Goal: Task Accomplishment & Management: Manage account settings

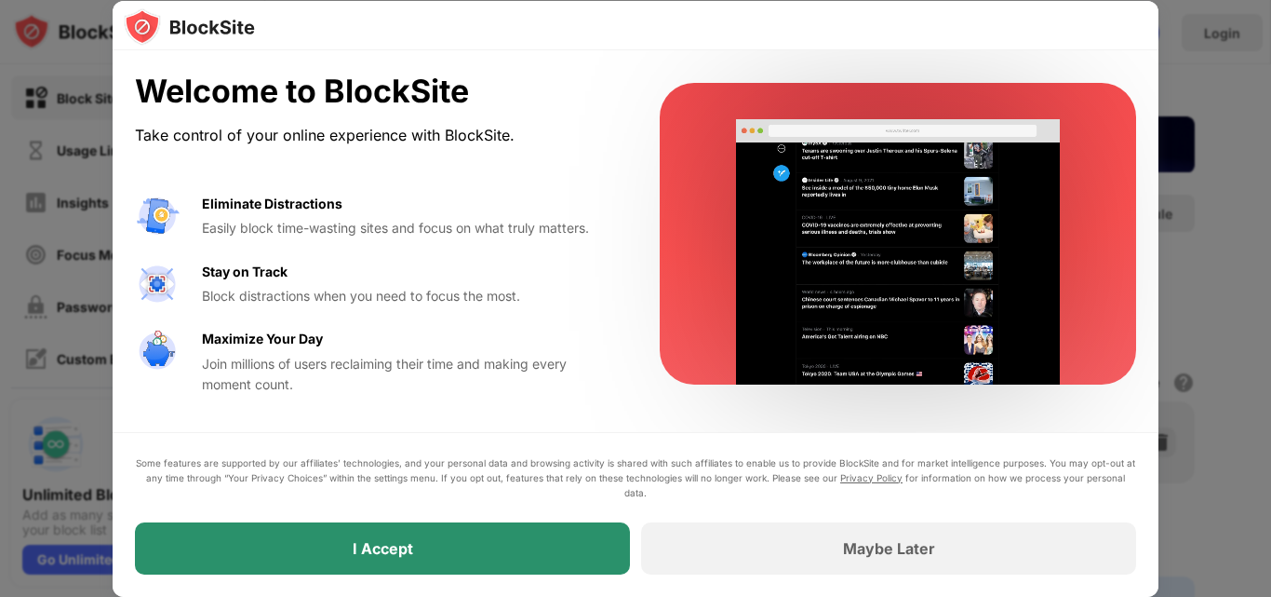
click at [526, 552] on div "I Accept" at bounding box center [382, 548] width 495 height 52
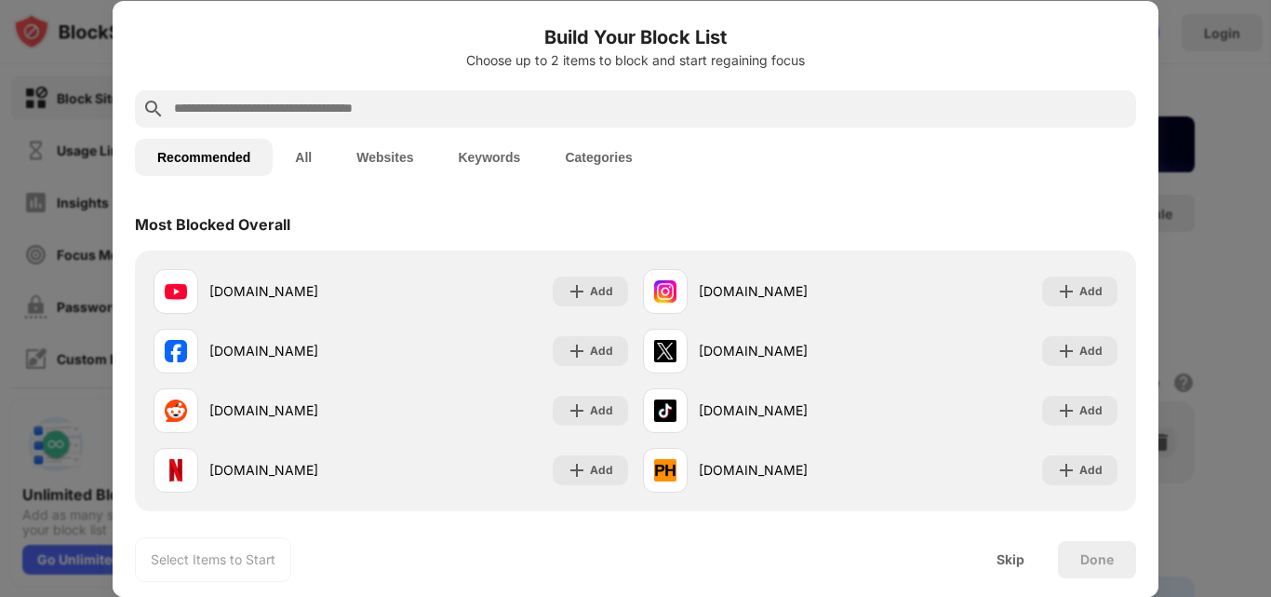
click at [497, 105] on input "text" at bounding box center [650, 109] width 957 height 22
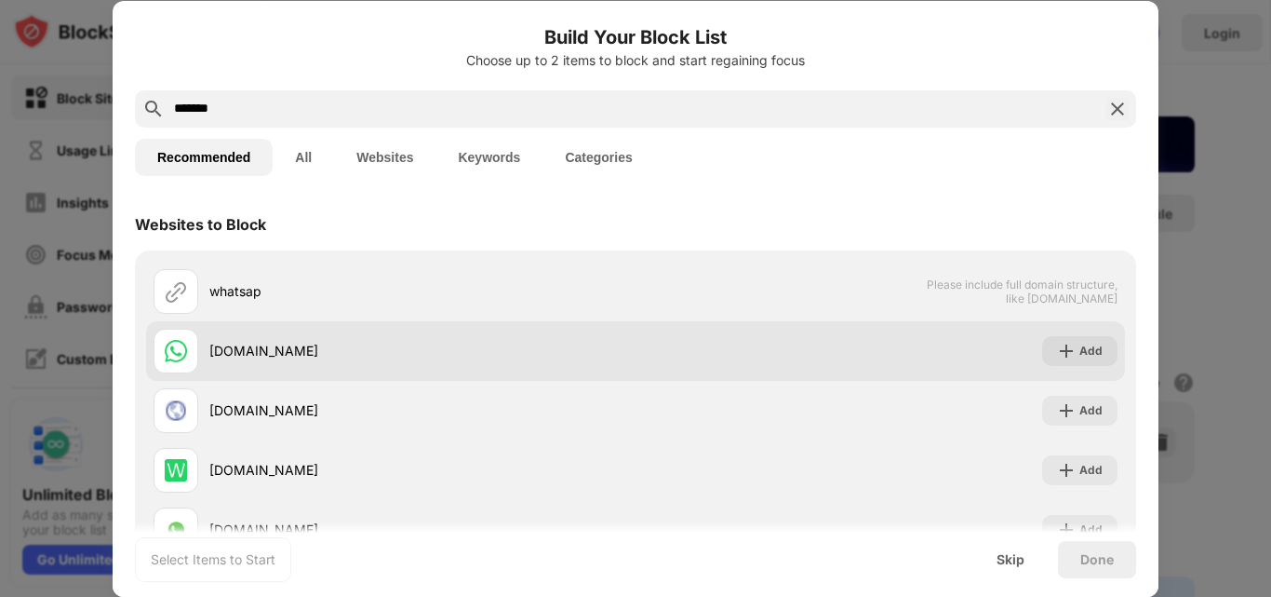
type input "*******"
click at [383, 364] on div "[DOMAIN_NAME]" at bounding box center [395, 351] width 482 height 45
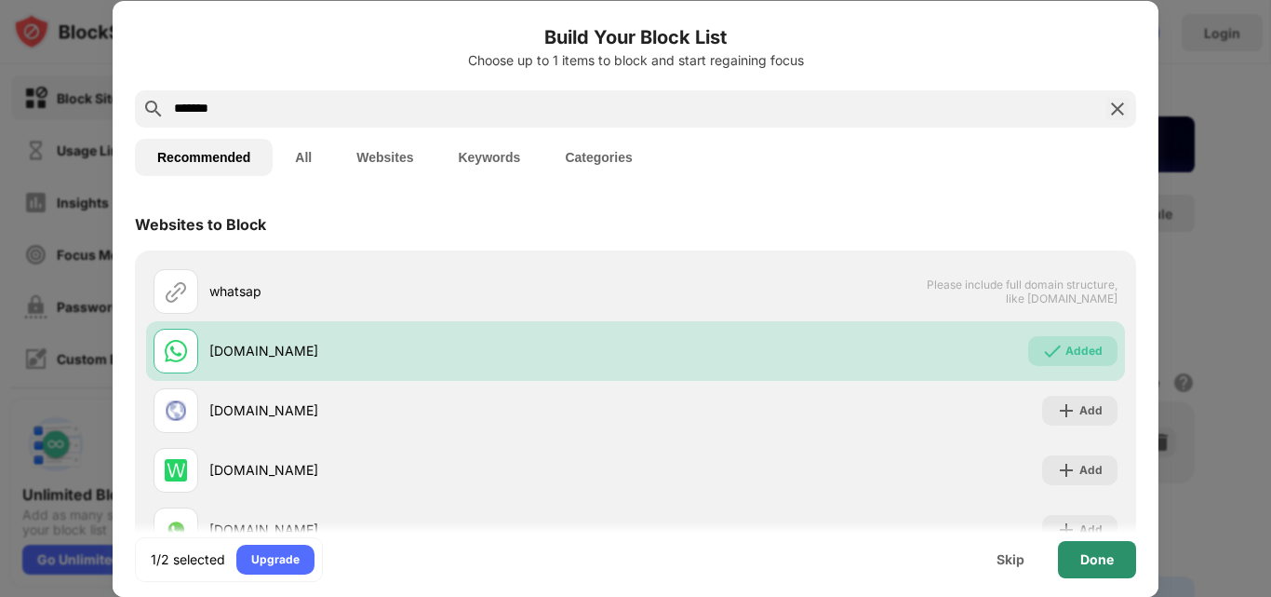
click at [1114, 558] on div "Done" at bounding box center [1097, 559] width 78 height 37
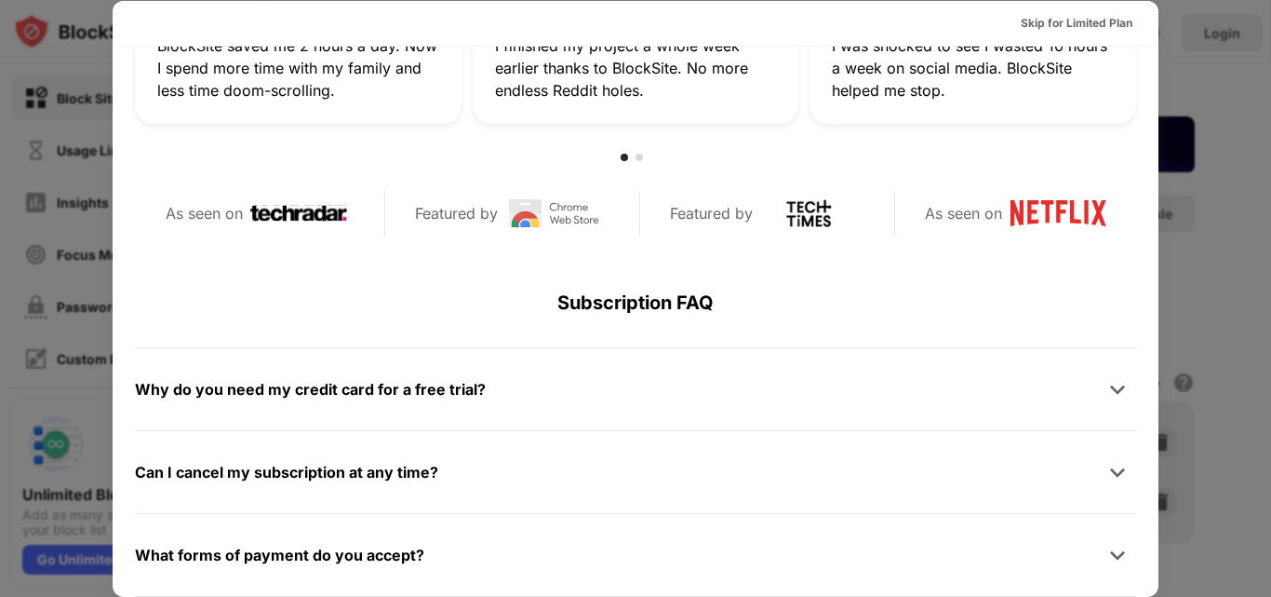
scroll to position [908, 0]
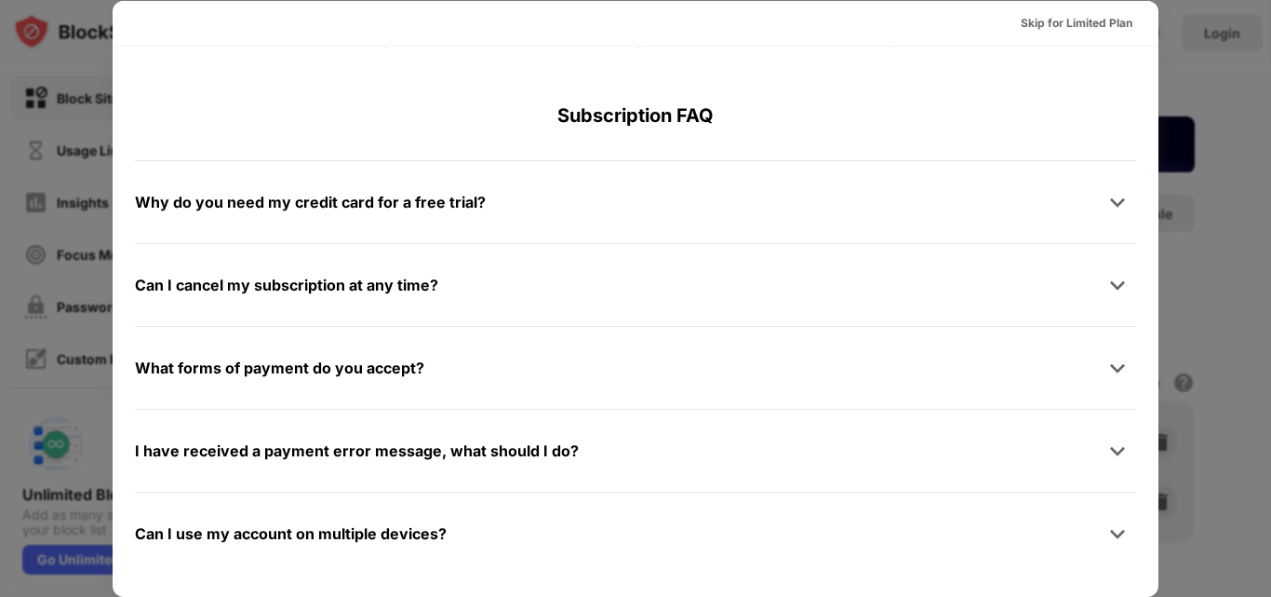
click at [1204, 277] on div at bounding box center [635, 298] width 1271 height 597
click at [1083, 24] on div "Skip for Limited Plan" at bounding box center [1077, 23] width 112 height 19
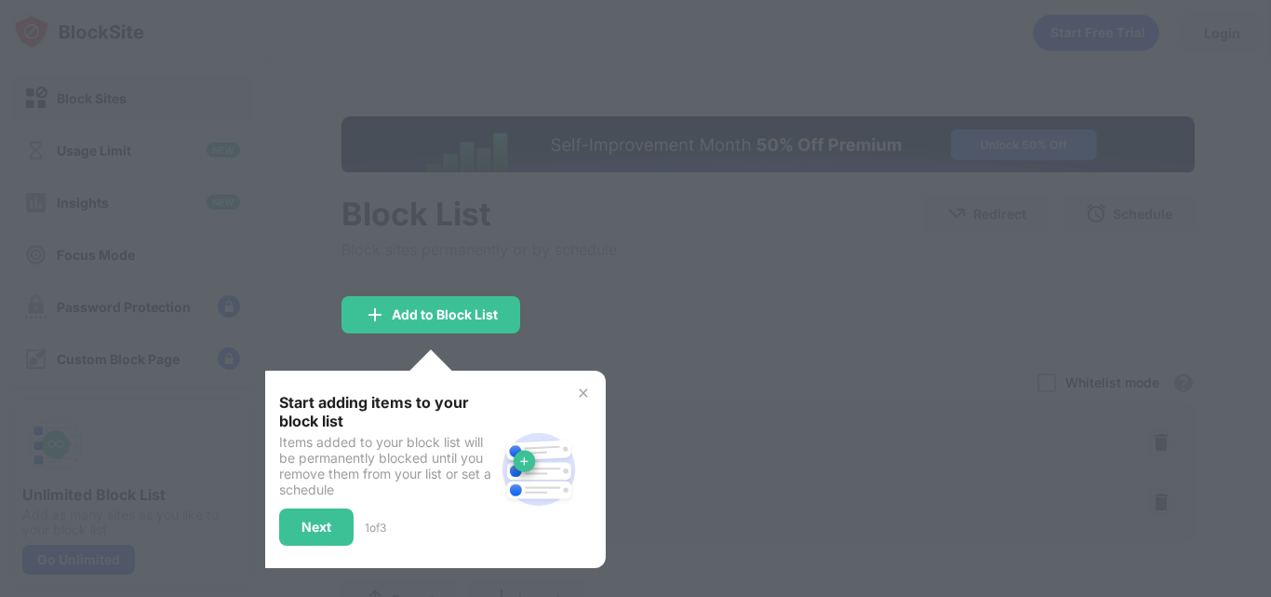
click at [575, 382] on div "Start adding items to your block list Items added to your block list will be pe…" at bounding box center [431, 468] width 349 height 197
click at [582, 388] on img at bounding box center [583, 392] width 15 height 15
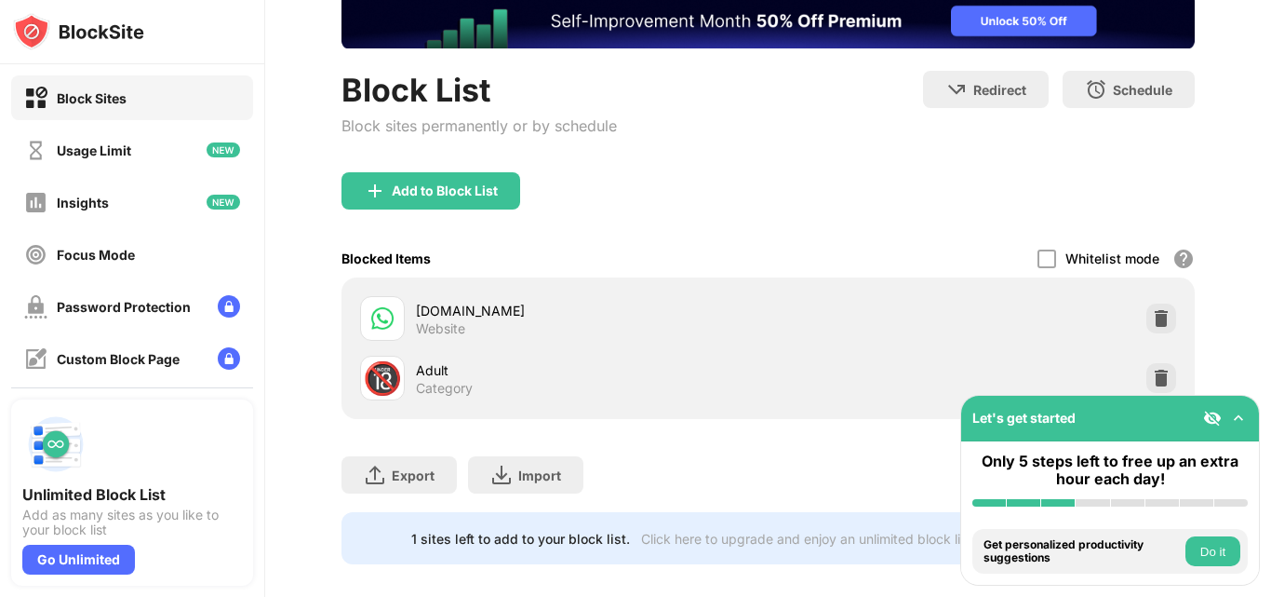
scroll to position [157, 0]
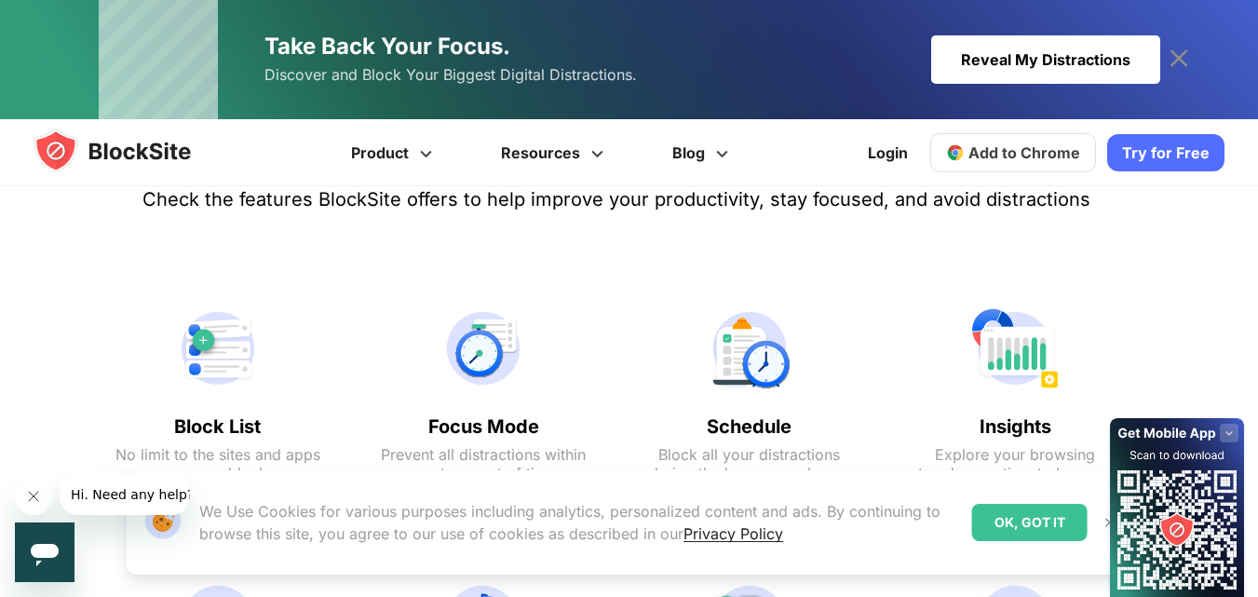
click at [1123, 163] on link "Try for Free" at bounding box center [1165, 152] width 117 height 37
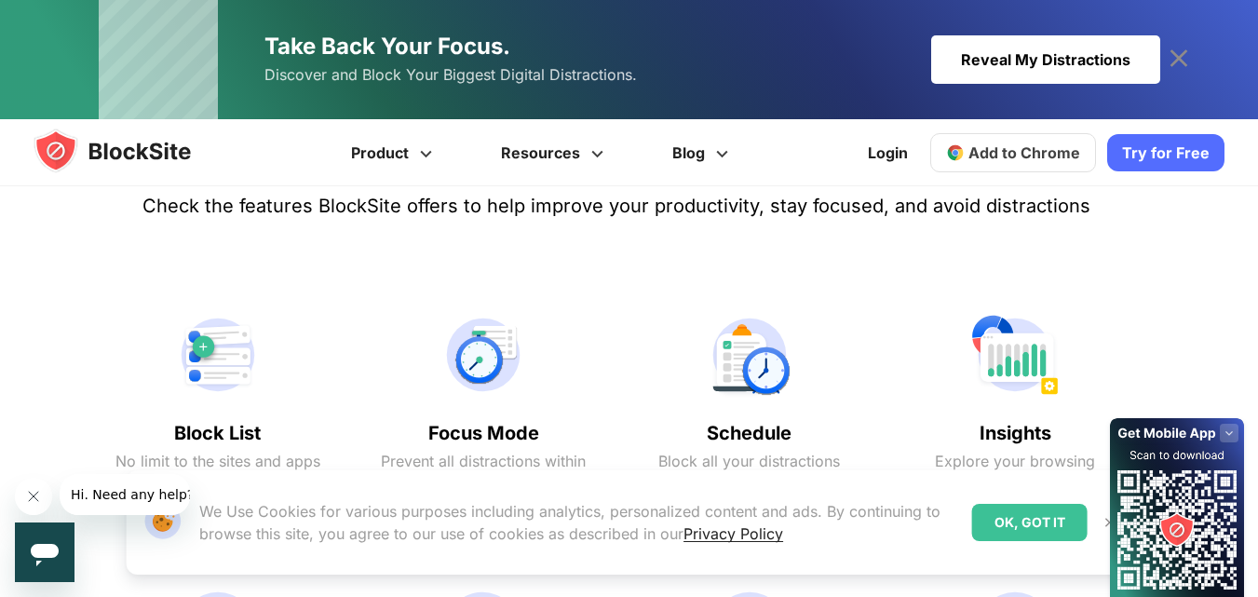
click at [1177, 50] on icon at bounding box center [1179, 59] width 30 height 30
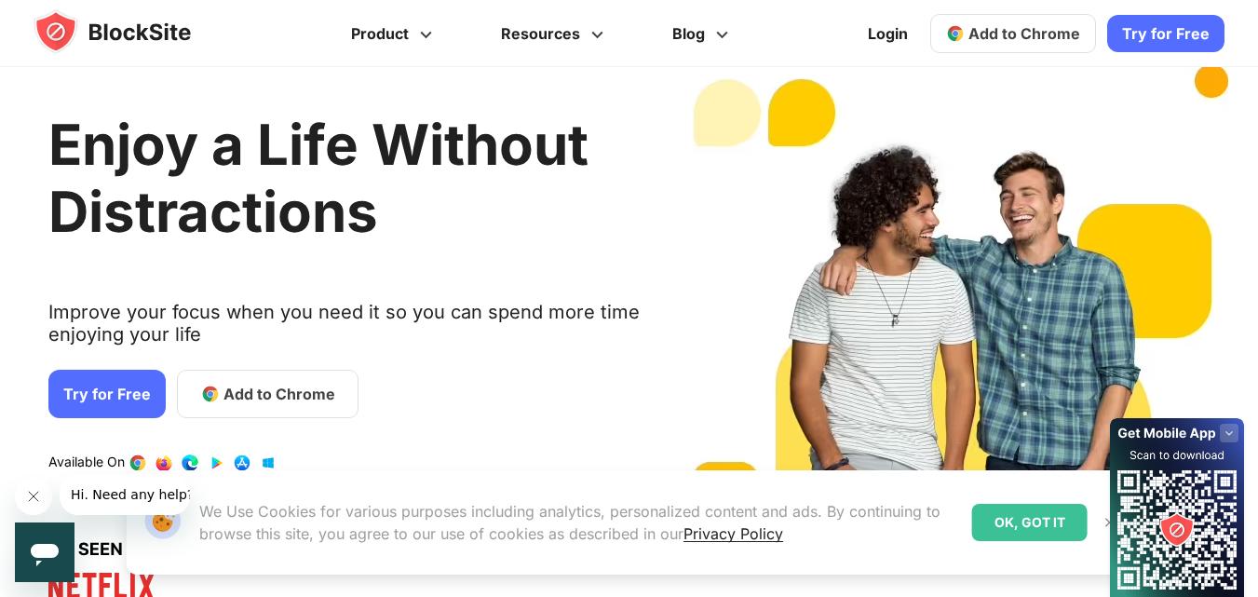
scroll to position [0, 0]
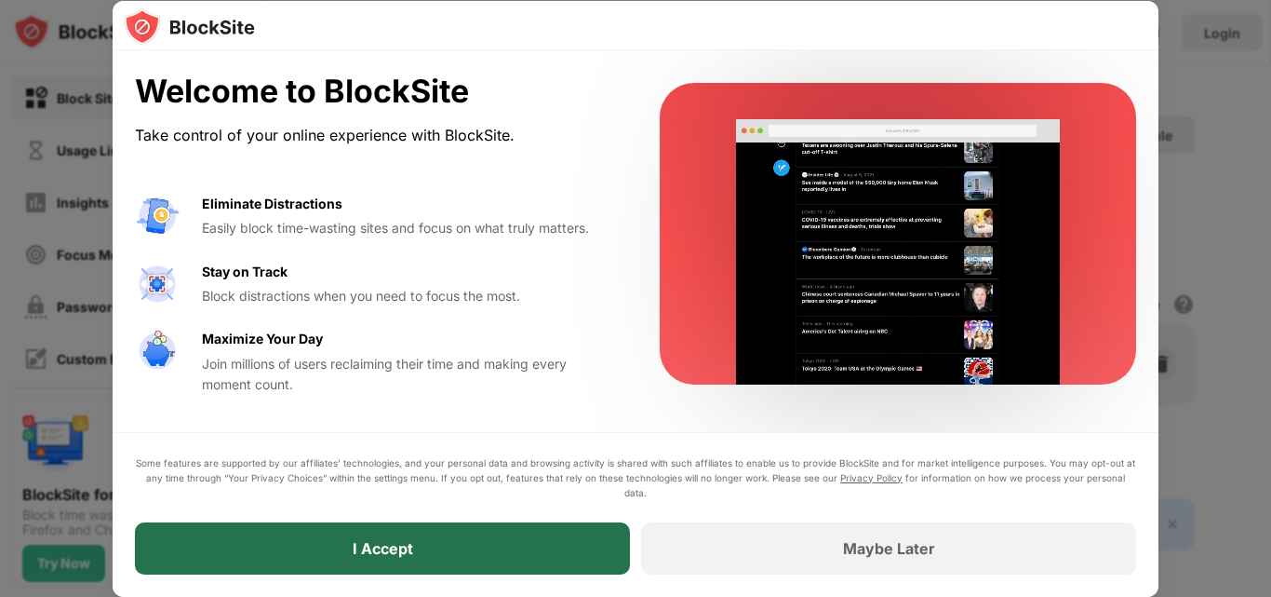
click at [336, 540] on div "I Accept" at bounding box center [382, 548] width 495 height 52
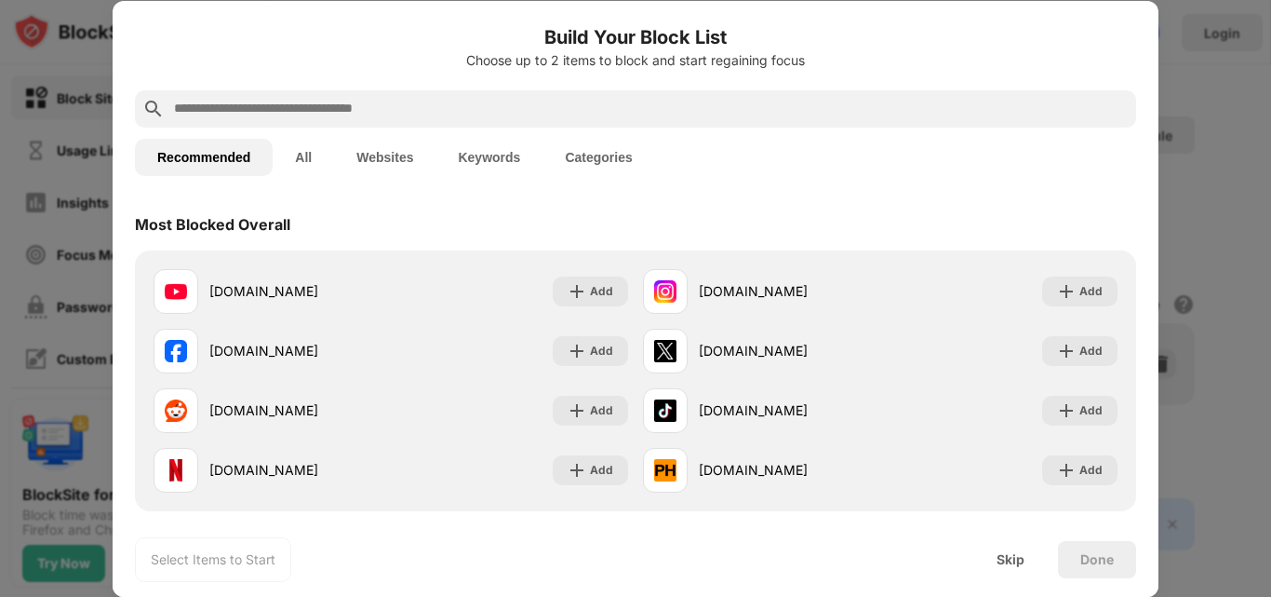
click at [386, 162] on button "Websites" at bounding box center [384, 157] width 101 height 37
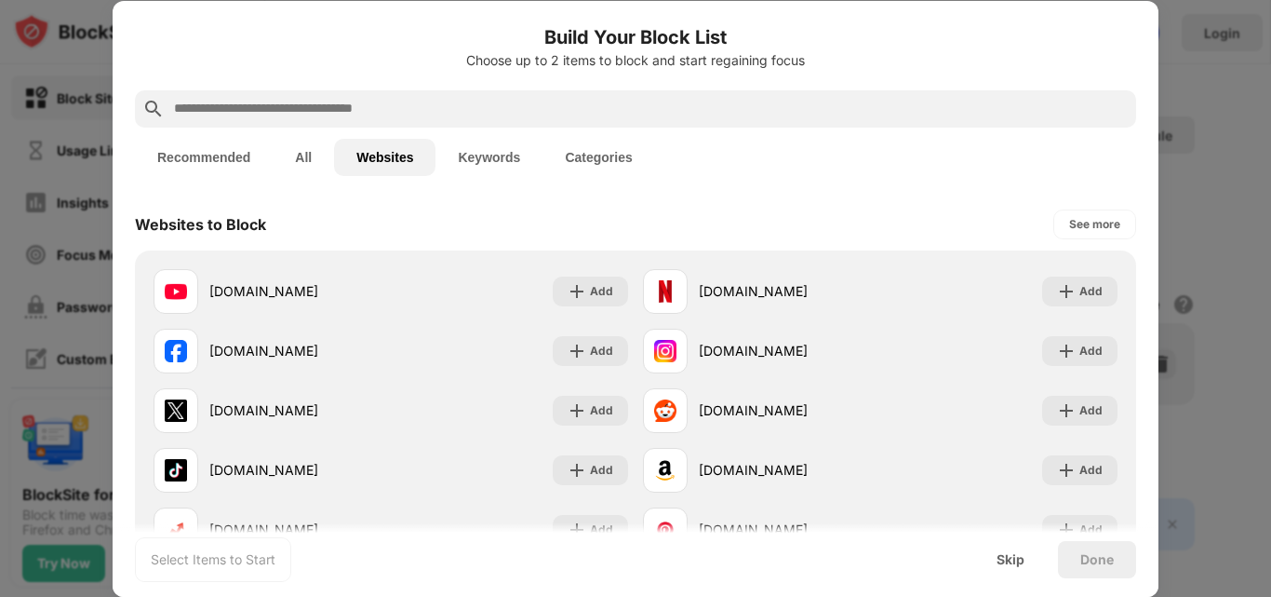
click at [422, 111] on input "text" at bounding box center [650, 109] width 957 height 22
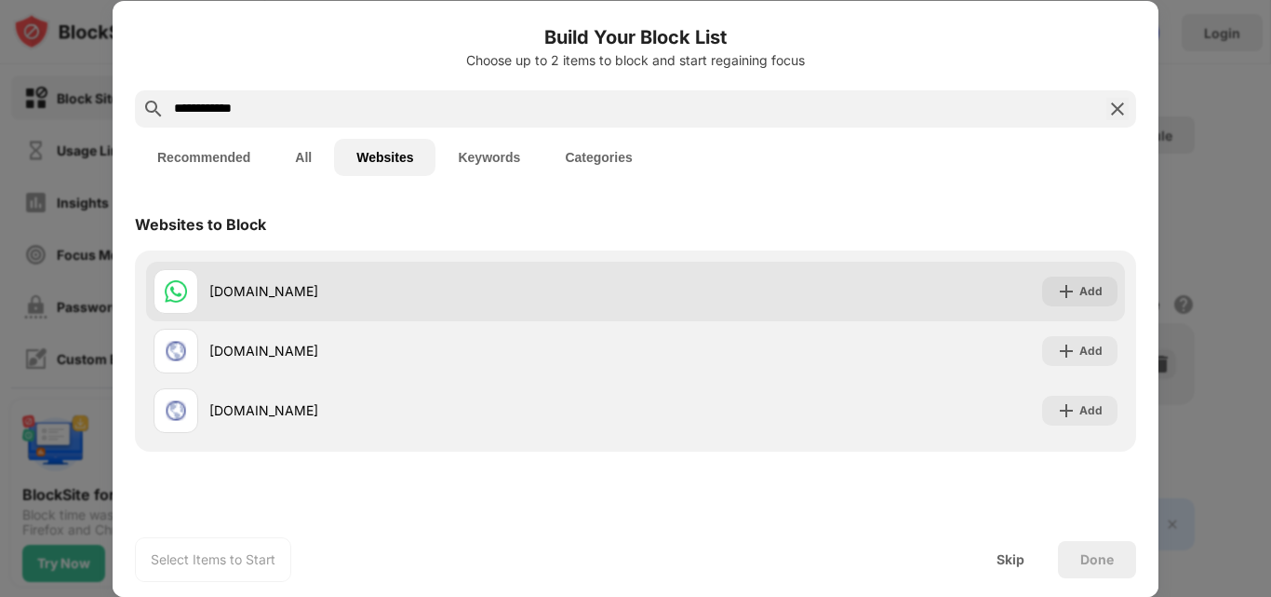
type input "**********"
click at [427, 300] on div "[DOMAIN_NAME]" at bounding box center [422, 291] width 426 height 20
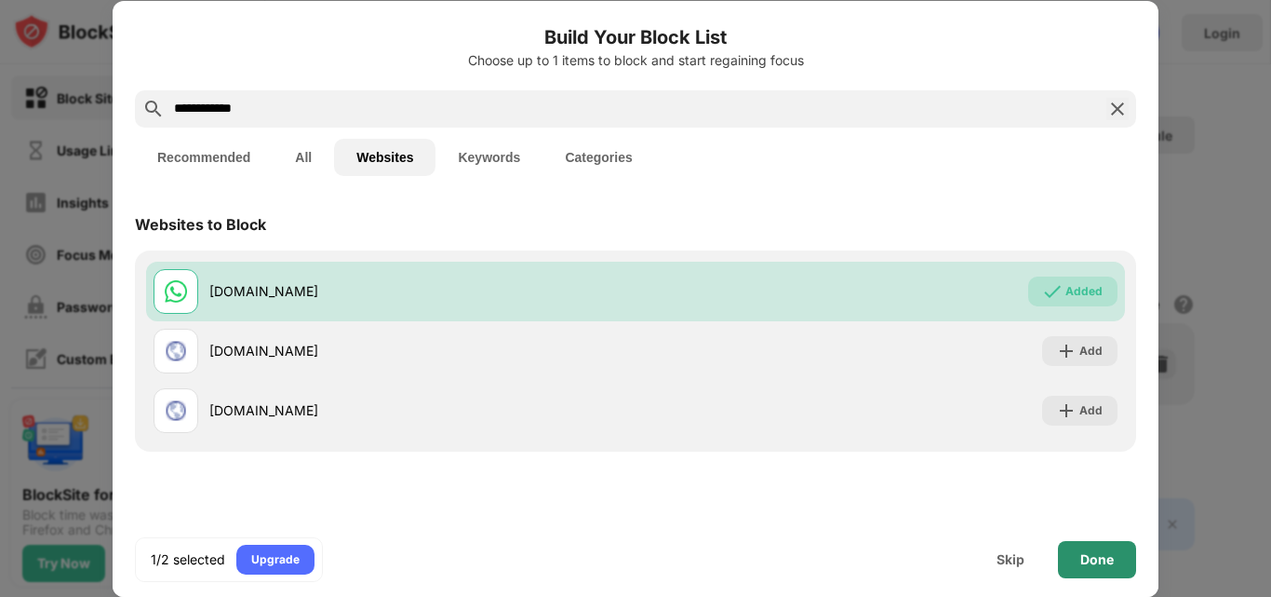
click at [1129, 566] on div "Done" at bounding box center [1097, 559] width 78 height 37
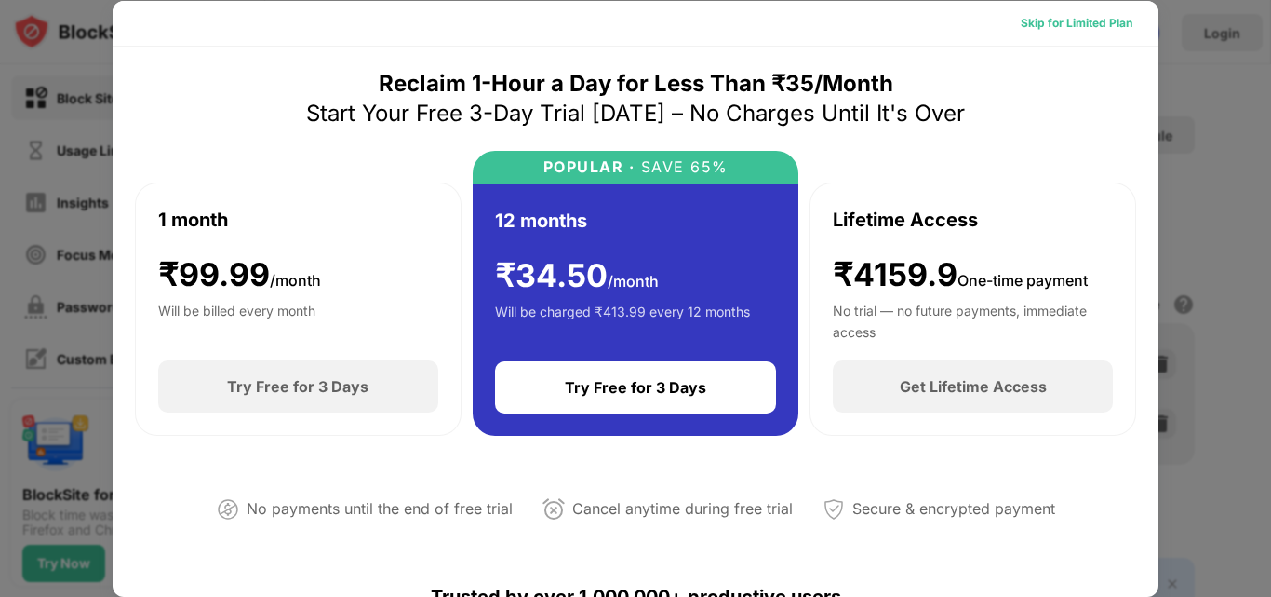
click at [1057, 25] on div "Skip for Limited Plan" at bounding box center [1077, 23] width 112 height 19
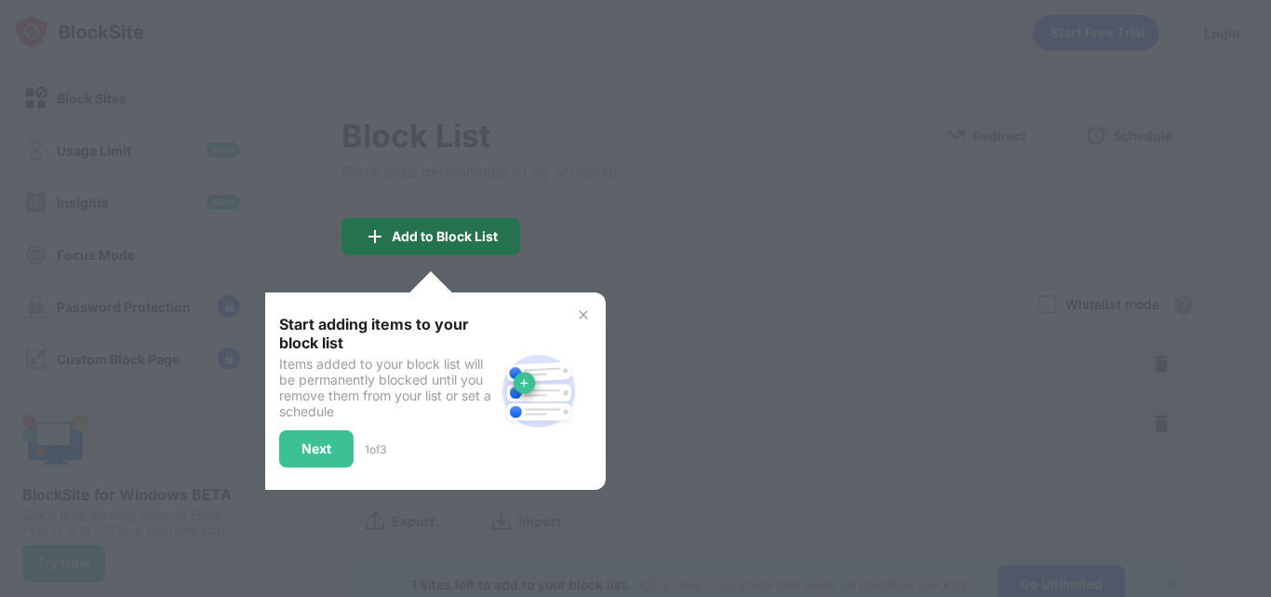
click at [478, 244] on div "Add to Block List" at bounding box center [431, 236] width 179 height 37
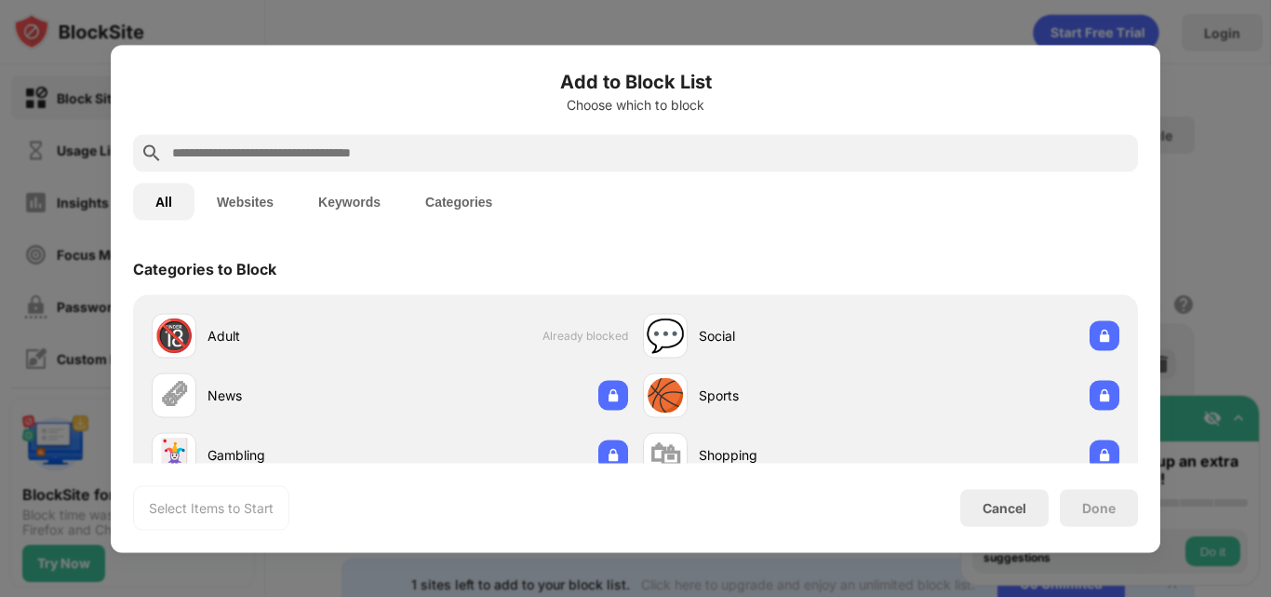
click at [1184, 130] on div at bounding box center [635, 298] width 1271 height 597
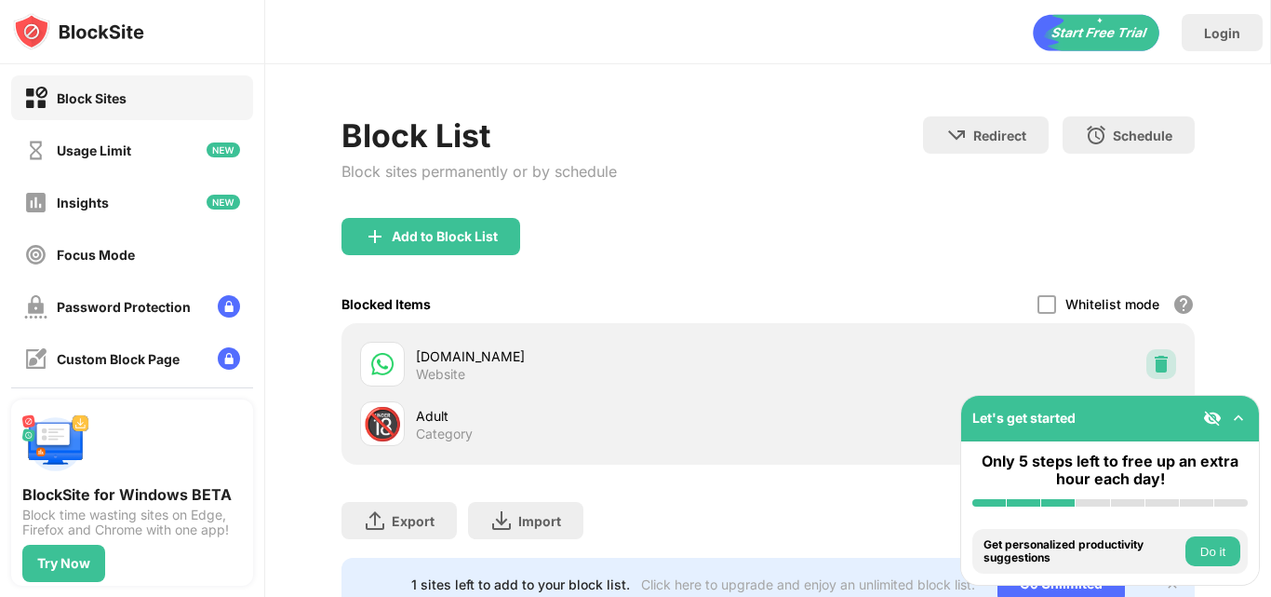
click at [1152, 361] on img at bounding box center [1161, 364] width 19 height 19
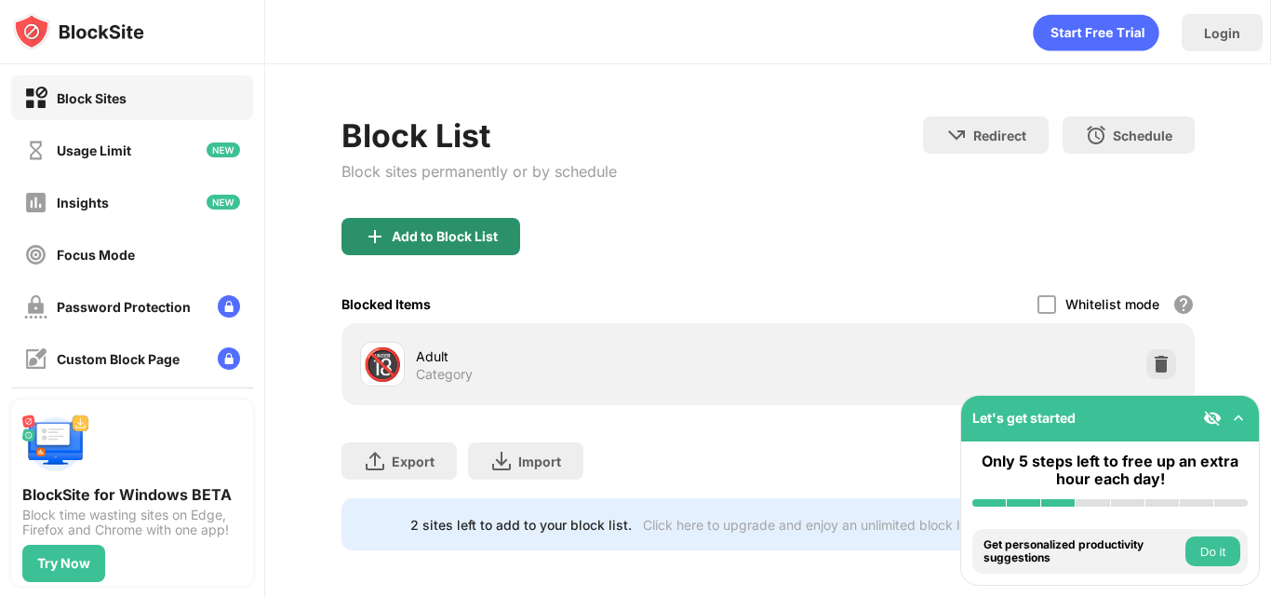
click at [478, 233] on div "Add to Block List" at bounding box center [445, 236] width 106 height 15
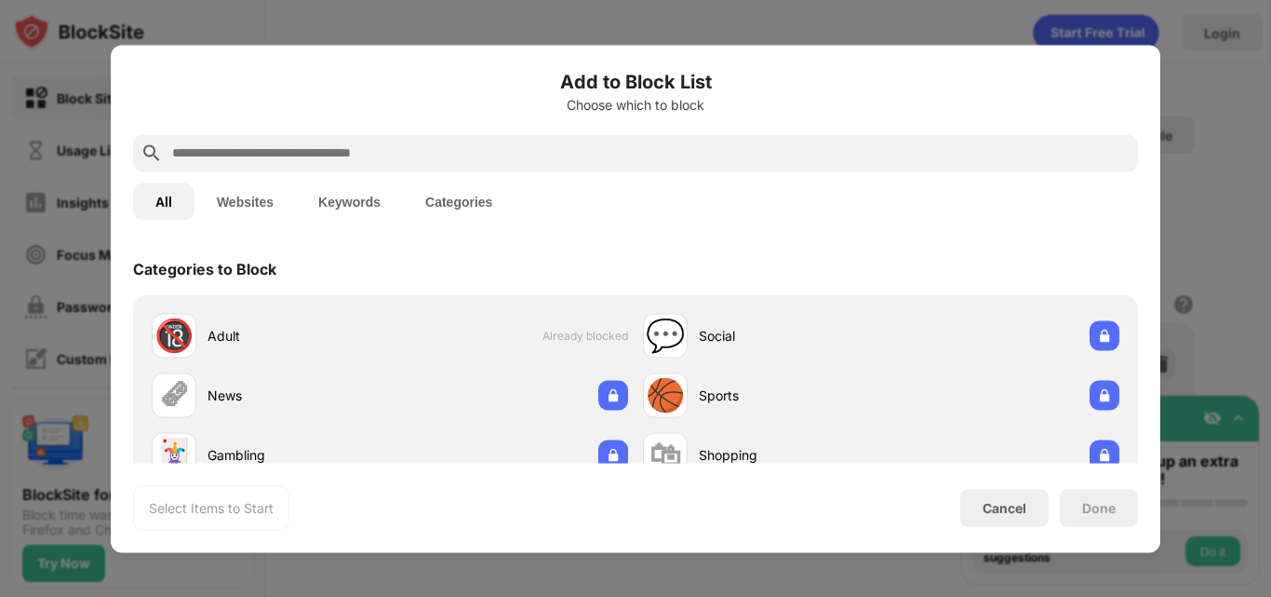
click at [440, 147] on input "text" at bounding box center [650, 152] width 961 height 22
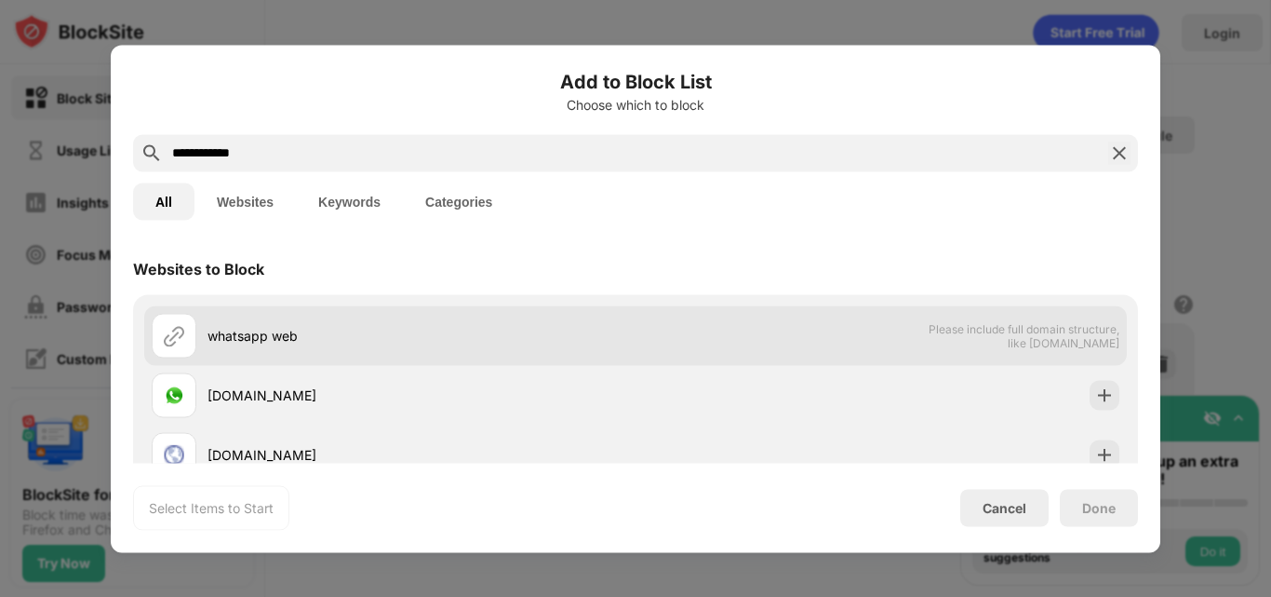
type input "**********"
click at [369, 333] on div "whatsapp web" at bounding box center [422, 336] width 428 height 20
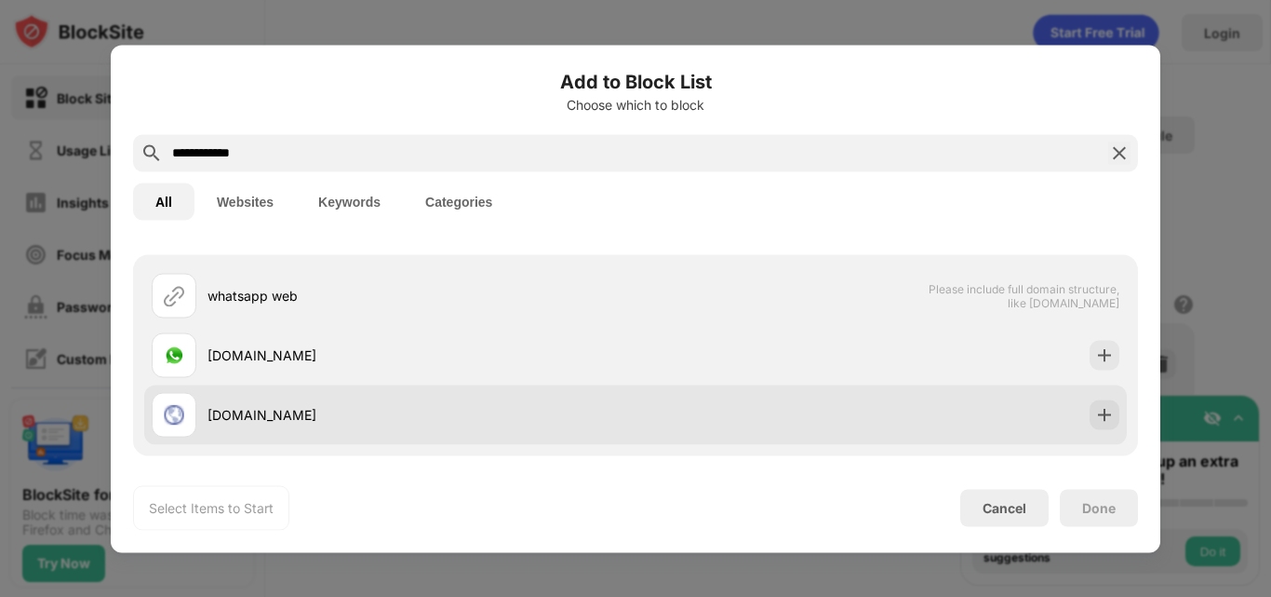
scroll to position [77, 0]
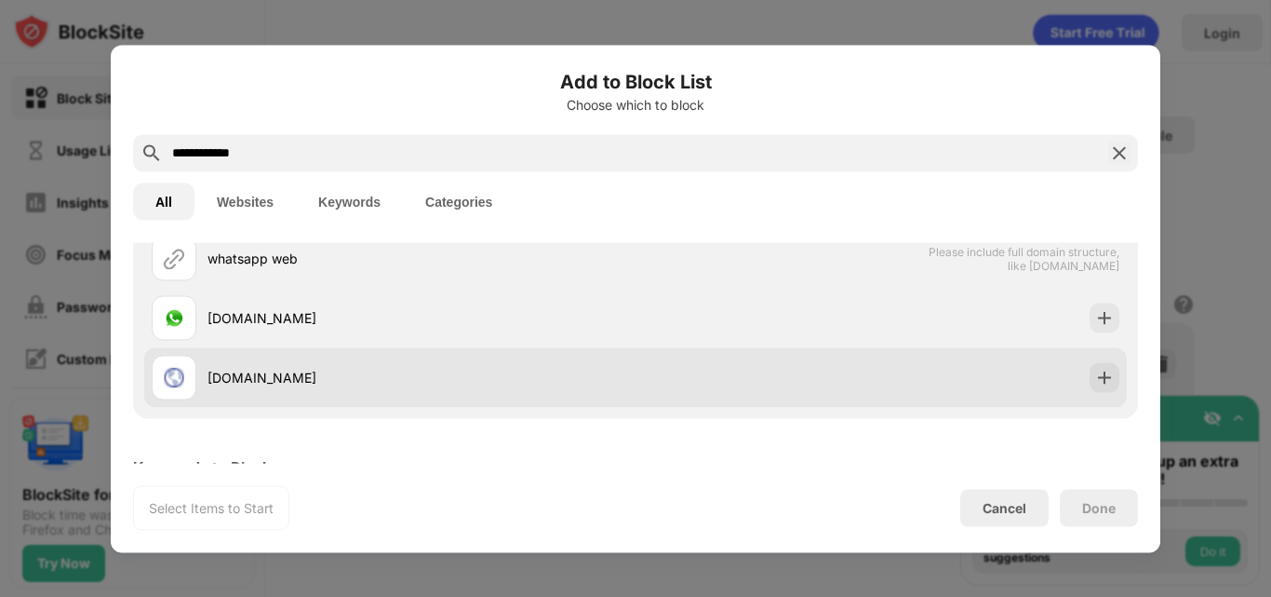
click at [867, 387] on div "whatsappwebsender.com" at bounding box center [635, 377] width 983 height 60
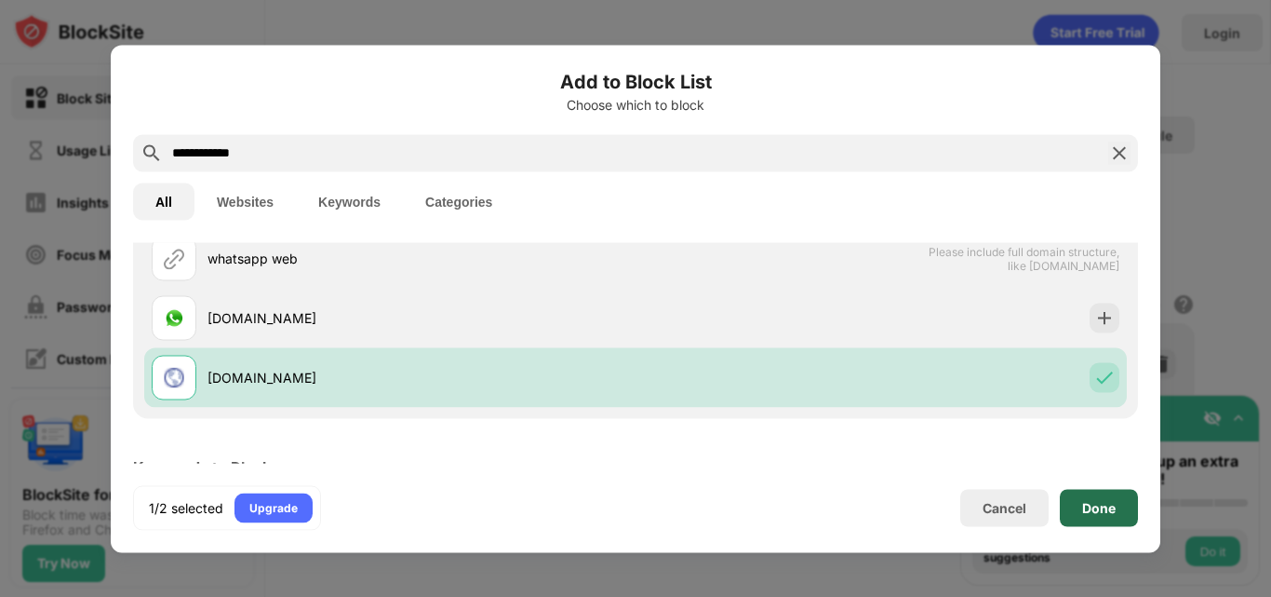
click at [1110, 511] on div "Done" at bounding box center [1100, 507] width 34 height 15
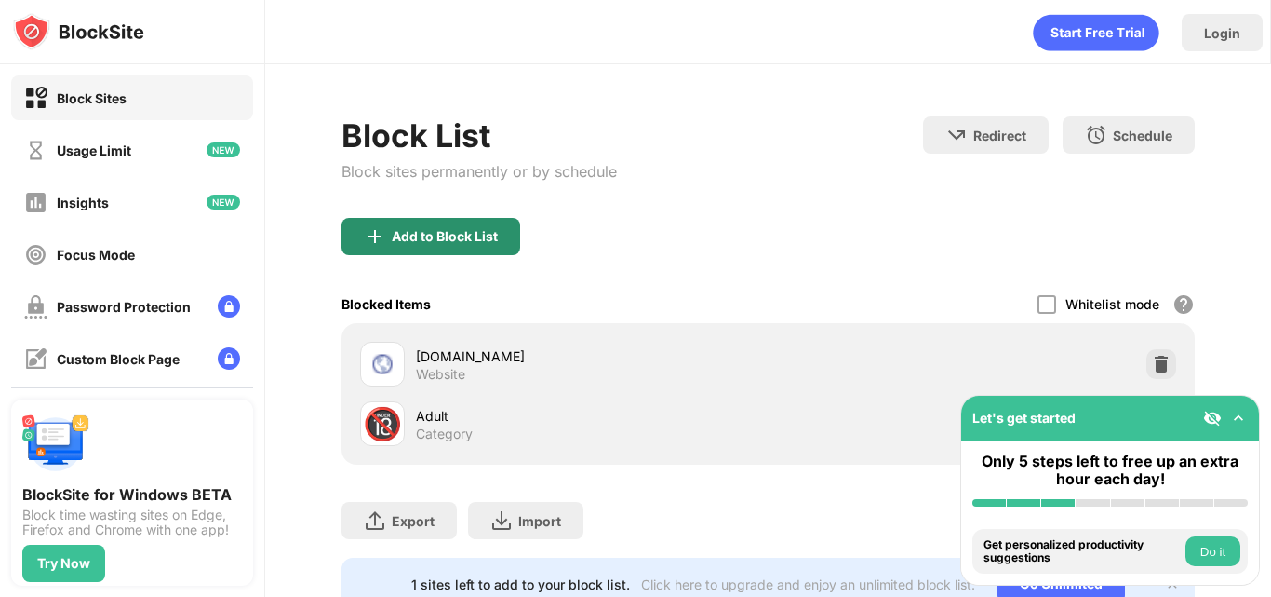
click at [377, 226] on img at bounding box center [375, 236] width 22 height 22
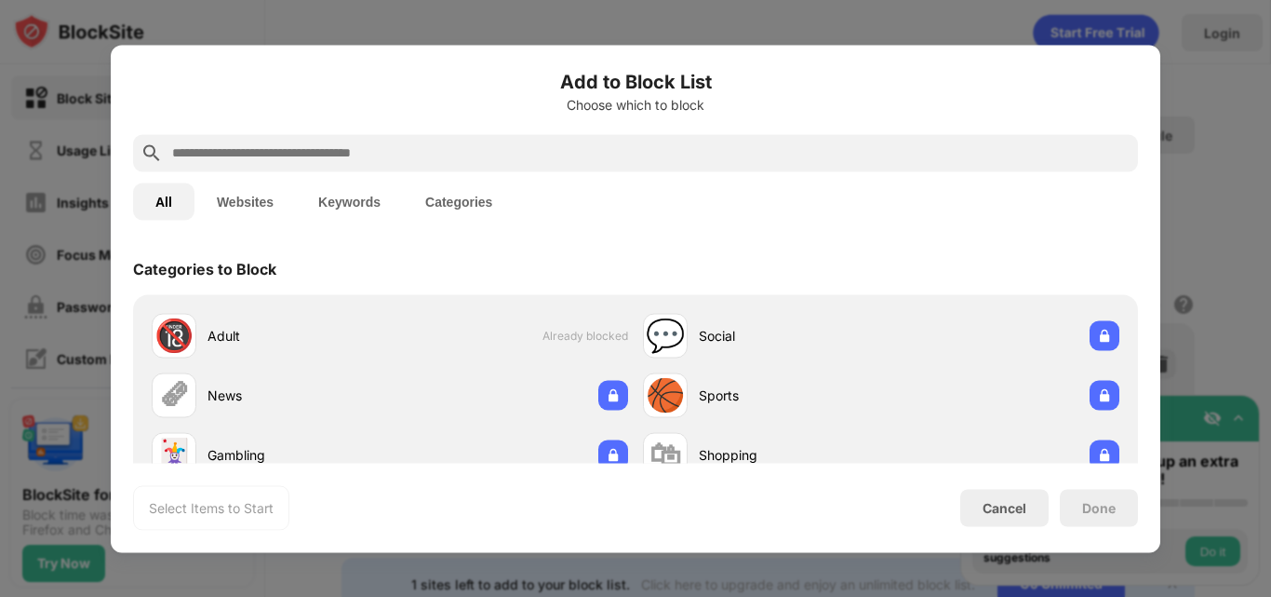
click at [356, 151] on input "text" at bounding box center [650, 152] width 961 height 22
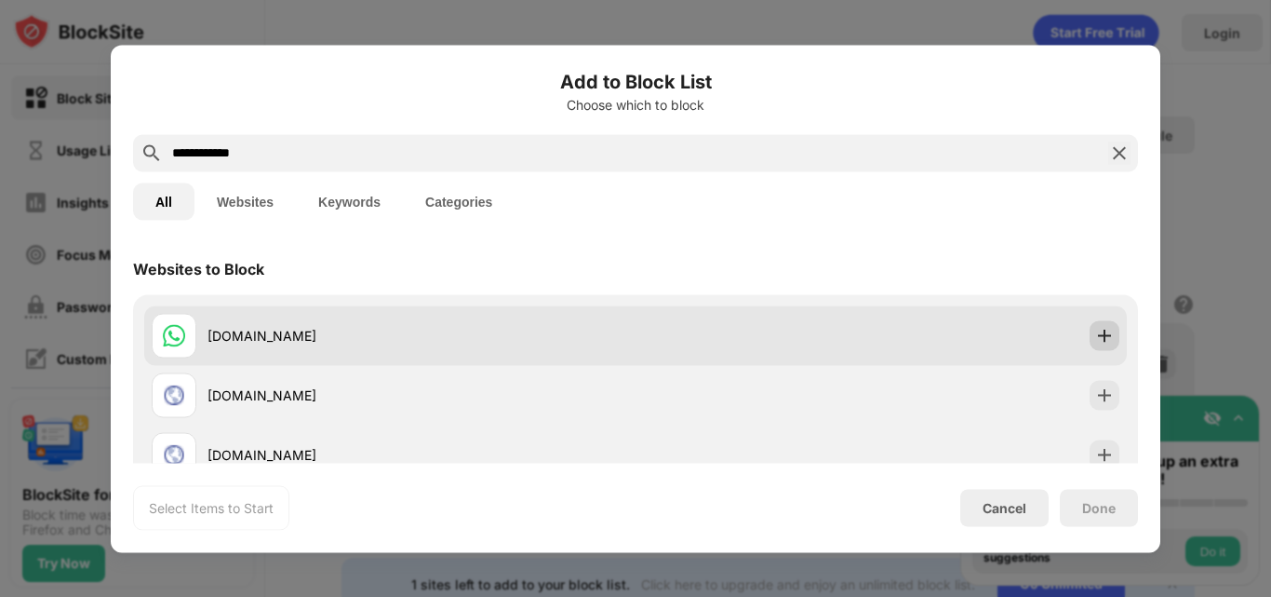
type input "**********"
click at [1096, 330] on img at bounding box center [1105, 335] width 19 height 19
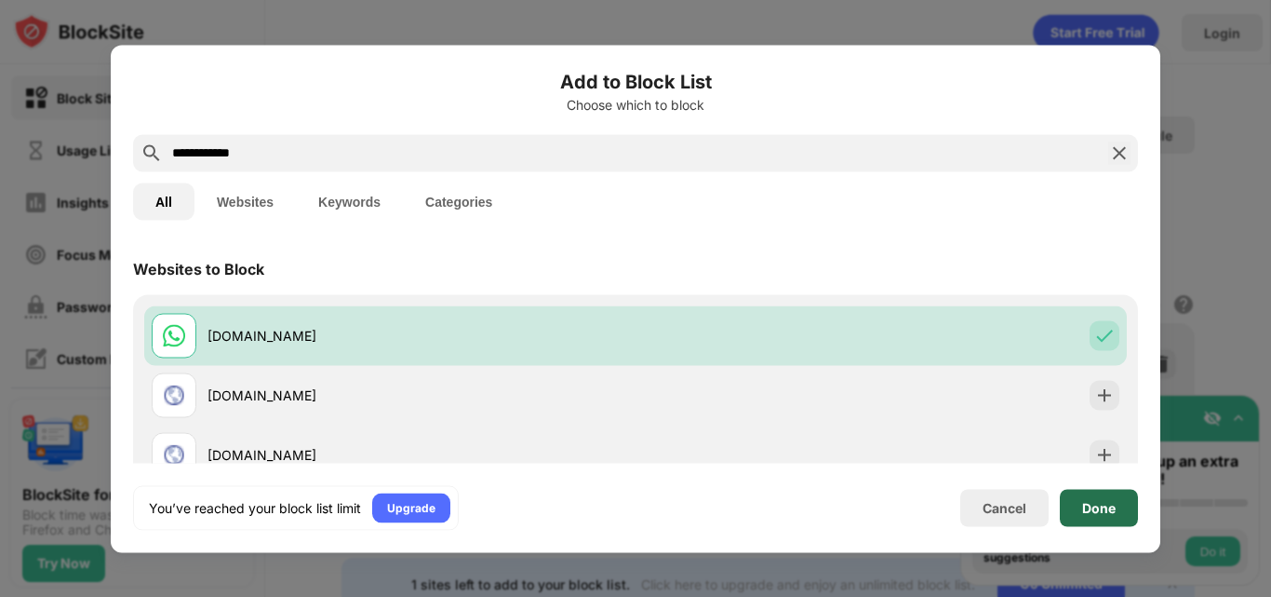
click at [1105, 515] on div "Done" at bounding box center [1099, 507] width 78 height 37
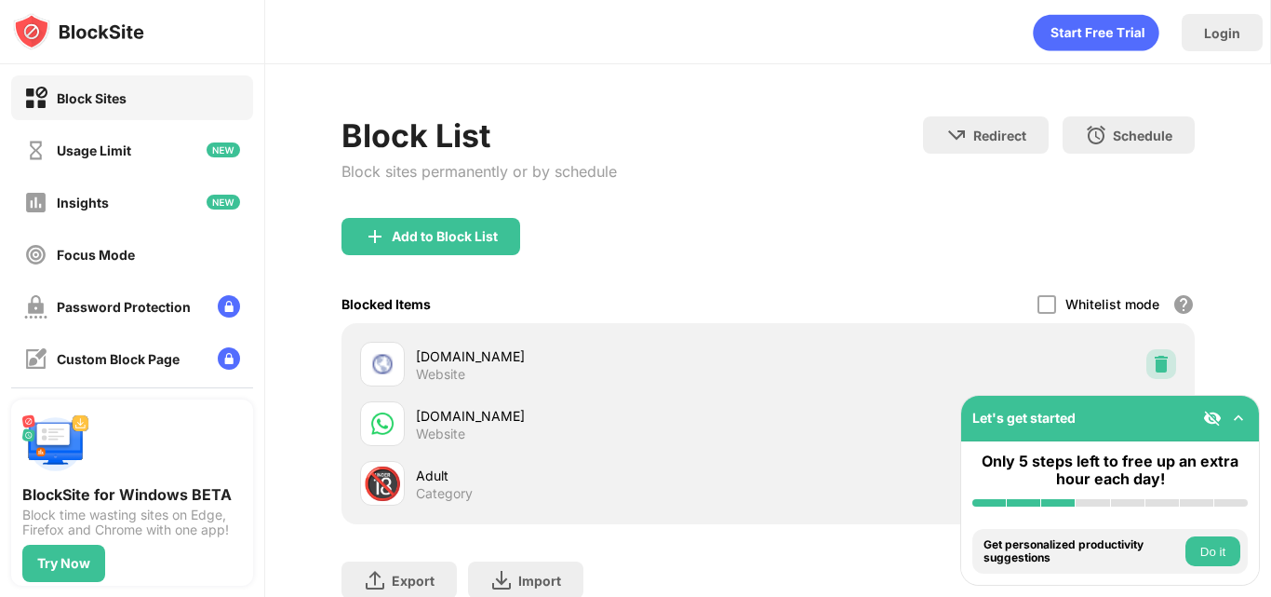
click at [1147, 356] on div at bounding box center [1162, 364] width 30 height 30
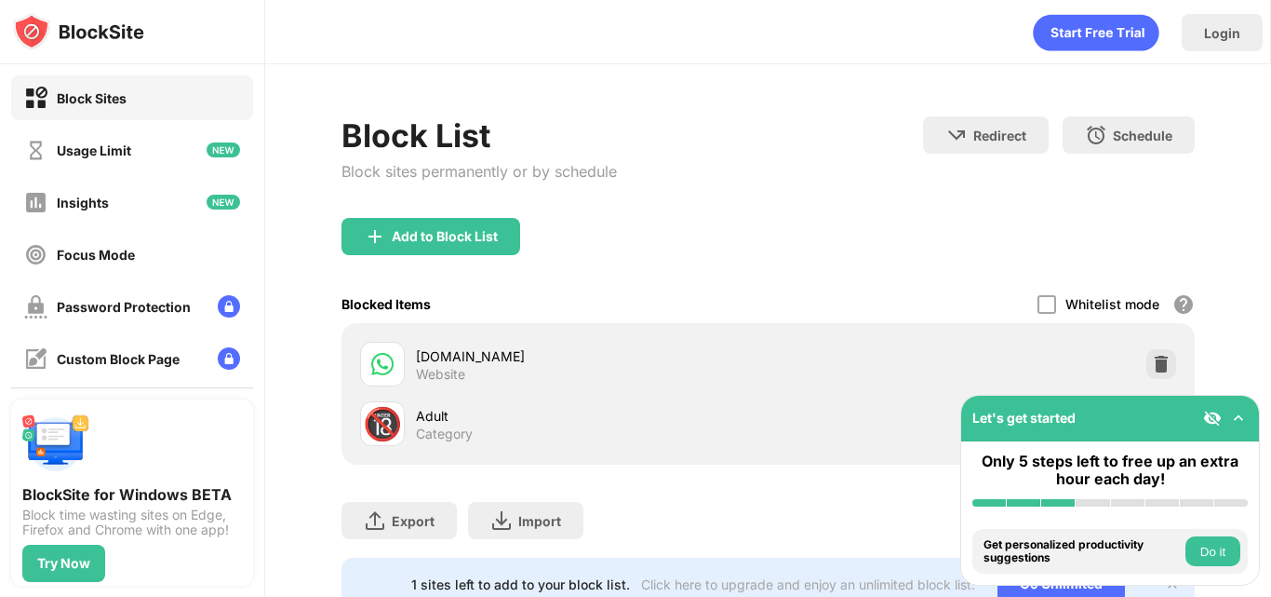
click at [1147, 356] on div at bounding box center [1162, 364] width 30 height 30
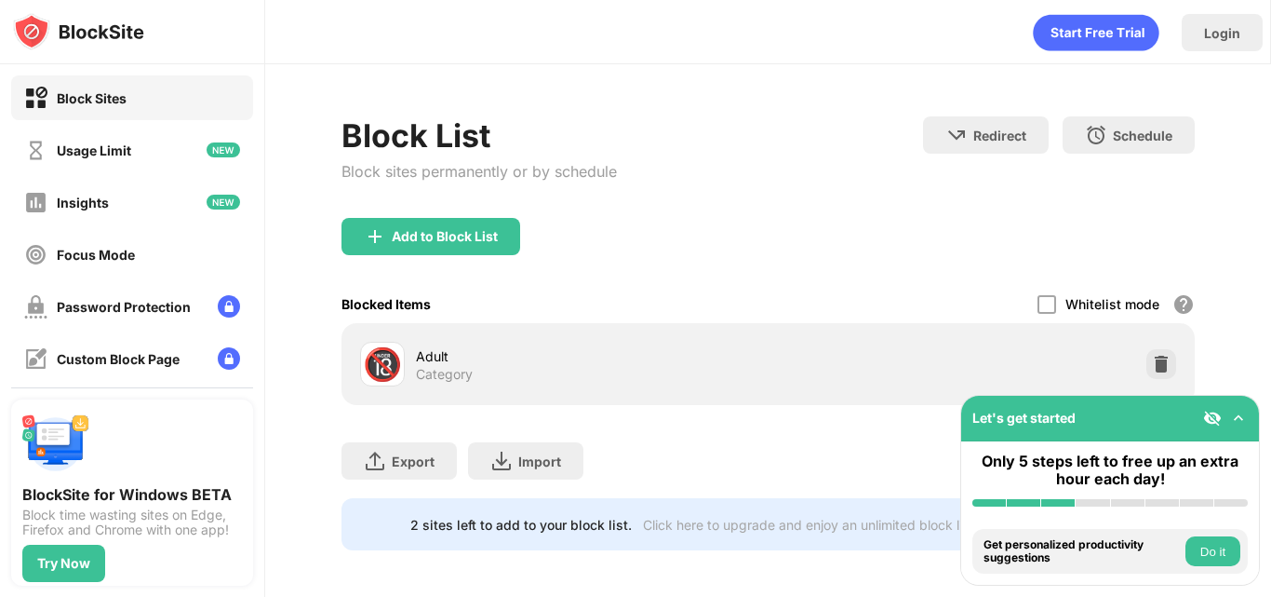
click at [760, 224] on div "Add to Block List" at bounding box center [769, 251] width 854 height 67
